Goal: Information Seeking & Learning: Understand process/instructions

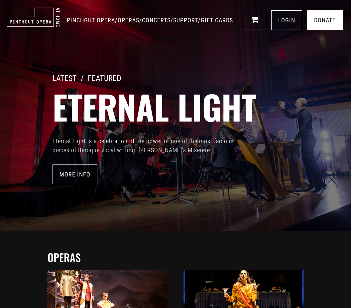
click at [118, 24] on link "OPERAS" at bounding box center [129, 20] width 22 height 7
click at [184, 24] on link "SUPPORT" at bounding box center [185, 20] width 25 height 7
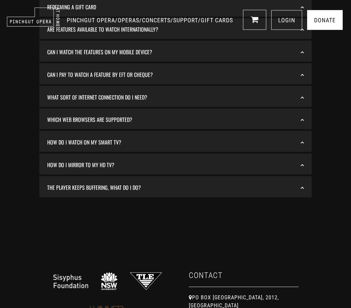
scroll to position [132, 0]
click at [216, 173] on div "How do I mirror to my HD TV?" at bounding box center [176, 163] width 272 height 21
click at [236, 163] on link "How do I mirror to my HD TV?" at bounding box center [175, 164] width 265 height 13
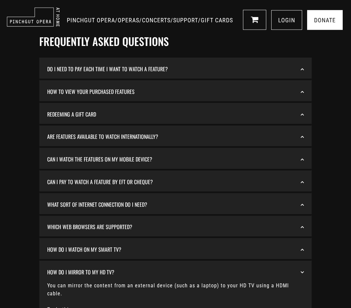
scroll to position [0, 0]
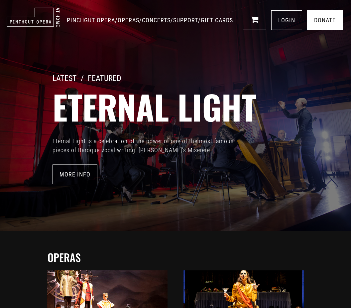
click at [220, 1] on div "LATEST / FEATURED Eternal Light Eternal Light is a celebration of the power of …" at bounding box center [175, 115] width 351 height 231
